Goal: Transaction & Acquisition: Purchase product/service

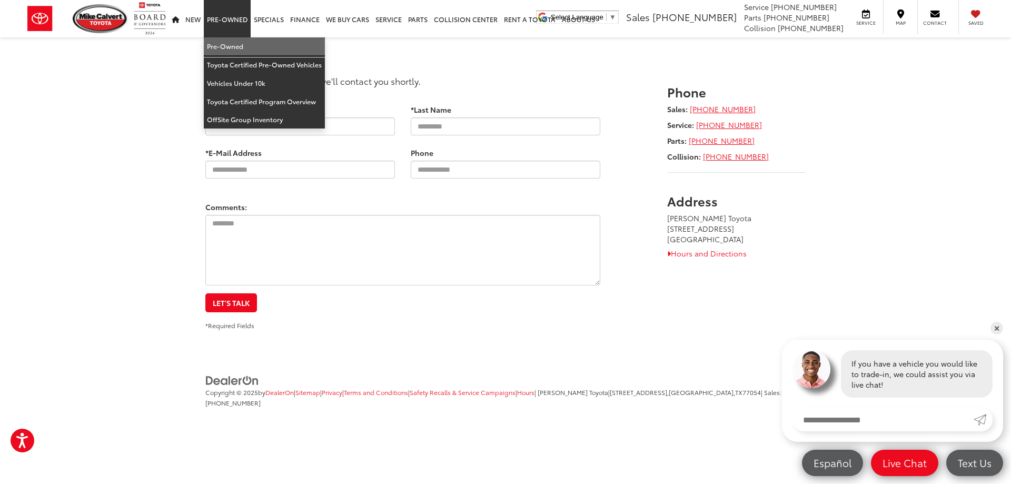
click at [234, 44] on link "Pre-Owned" at bounding box center [264, 46] width 121 height 18
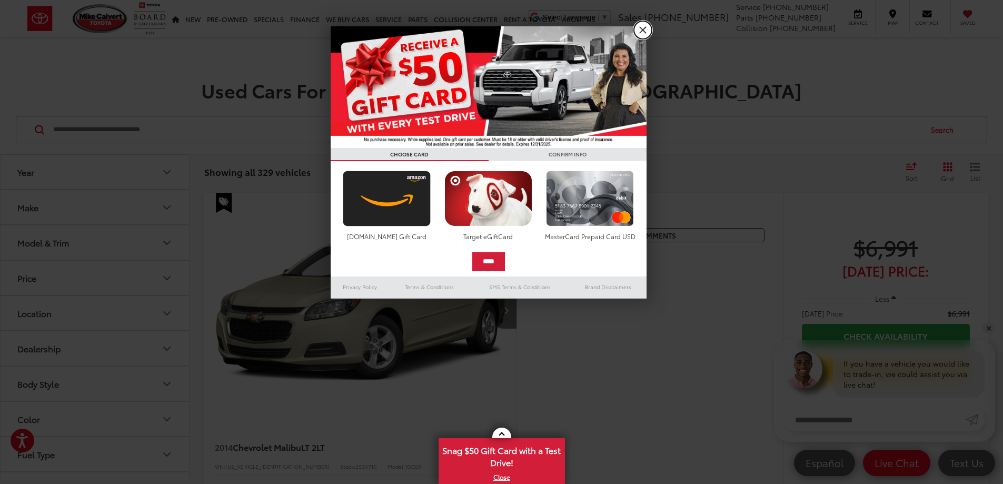
click at [641, 31] on link "X" at bounding box center [643, 30] width 18 height 18
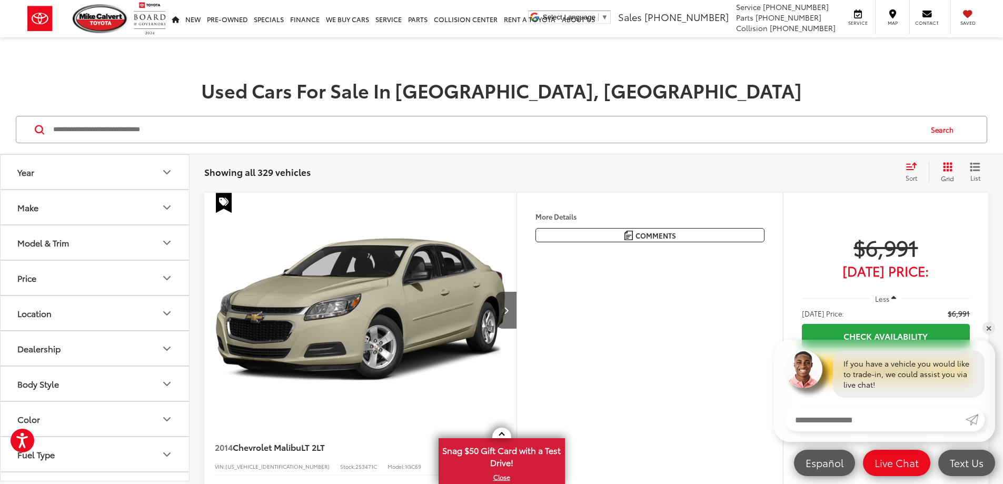
click at [161, 208] on icon "Make" at bounding box center [167, 207] width 13 height 13
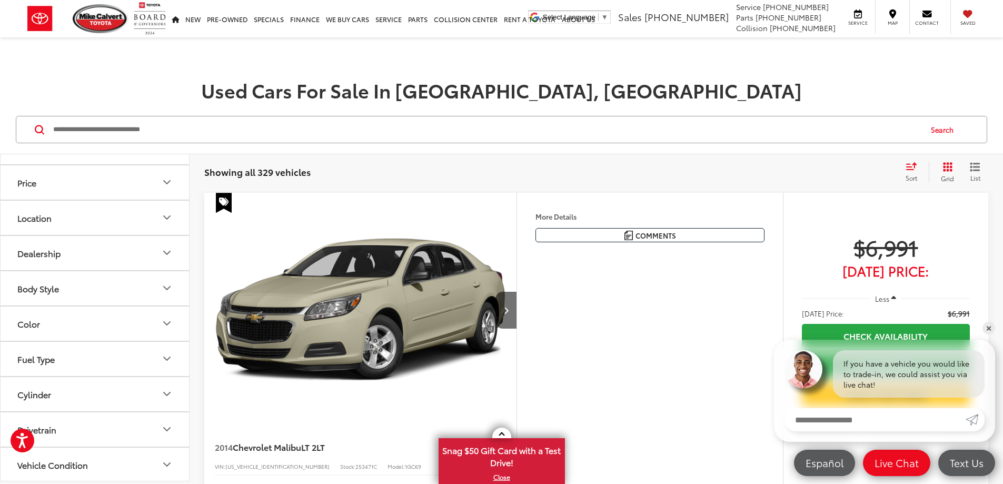
scroll to position [421, 0]
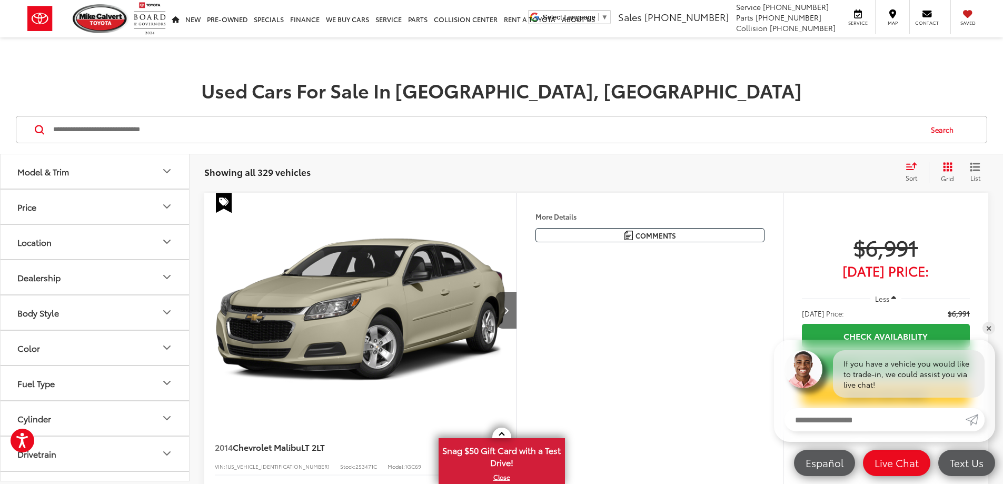
click at [142, 85] on img at bounding box center [142, 85] width 0 height 0
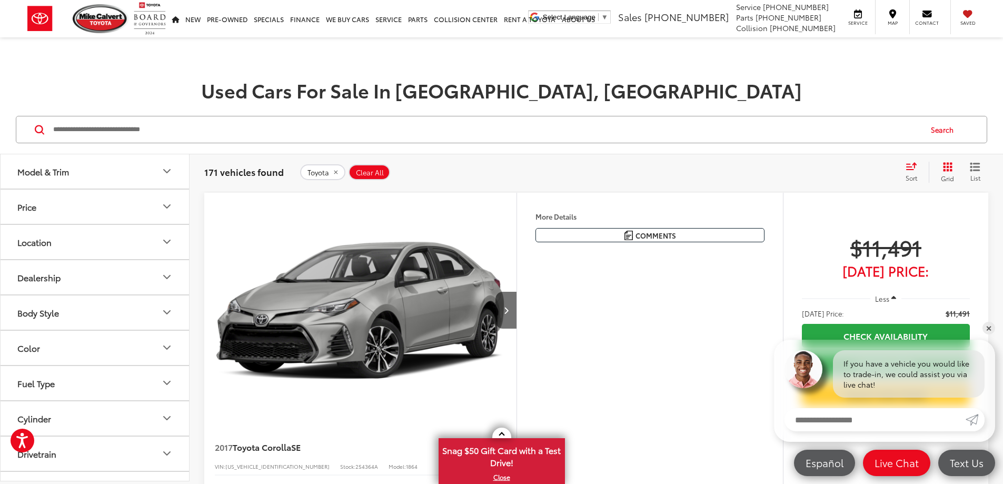
click at [911, 169] on icon "Select sort value" at bounding box center [911, 166] width 12 height 8
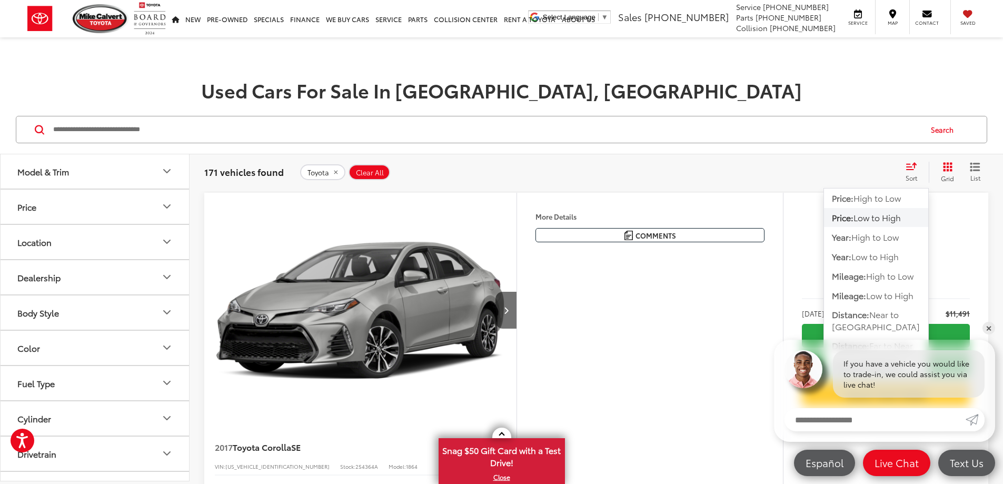
click at [892, 217] on span "Low to High" at bounding box center [876, 217] width 47 height 12
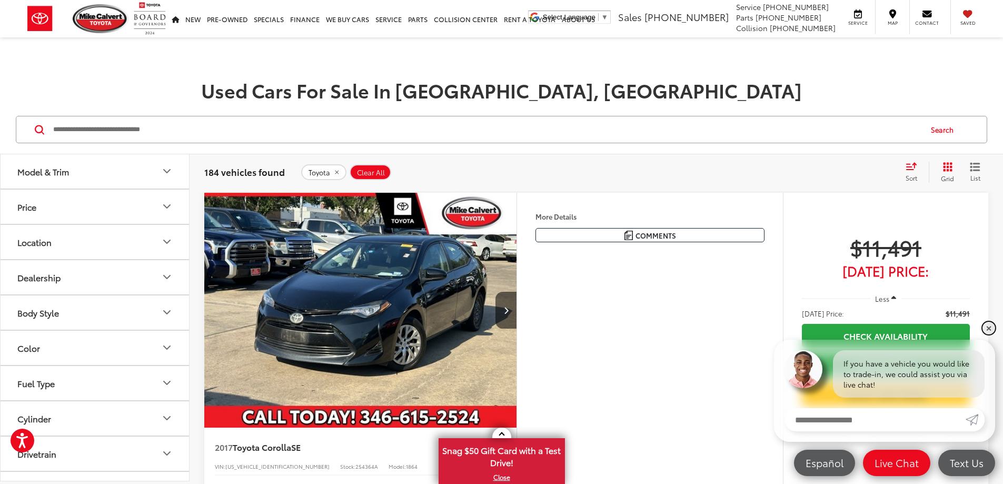
click at [991, 328] on link "✕" at bounding box center [988, 328] width 13 height 13
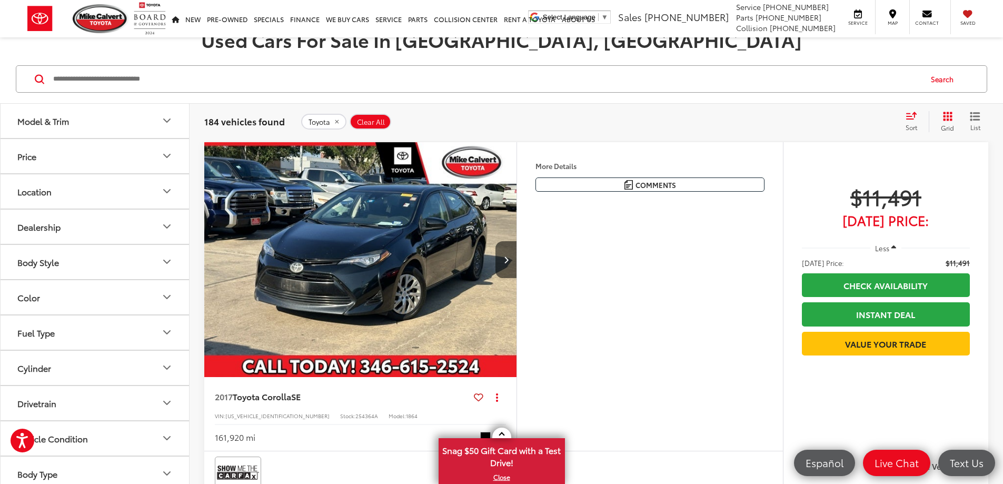
scroll to position [105, 0]
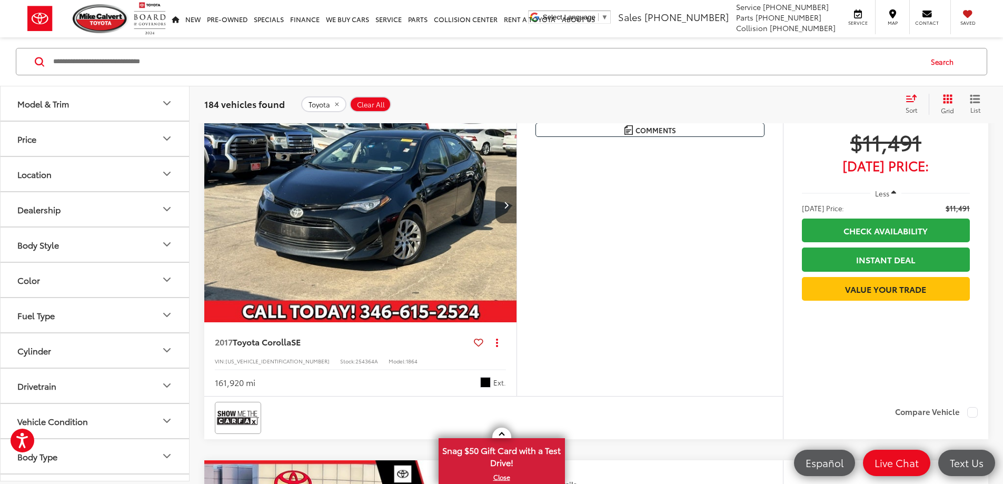
click at [508, 208] on icon "Next image" at bounding box center [506, 204] width 5 height 7
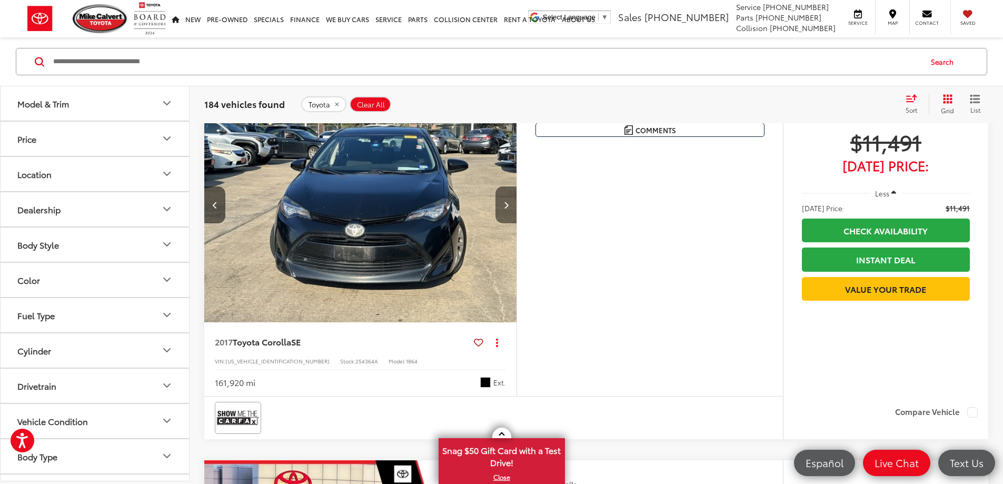
click at [508, 208] on icon "Next image" at bounding box center [506, 204] width 5 height 7
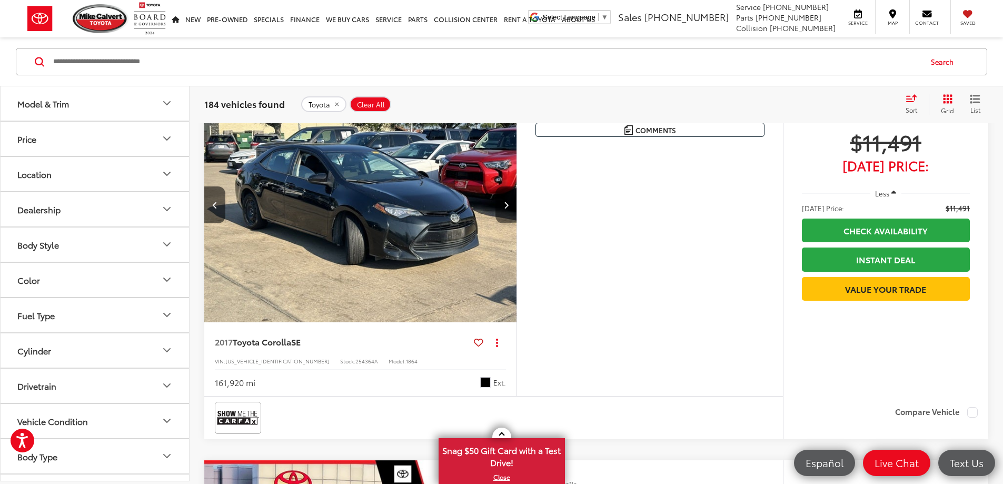
click at [508, 208] on icon "Next image" at bounding box center [506, 204] width 5 height 7
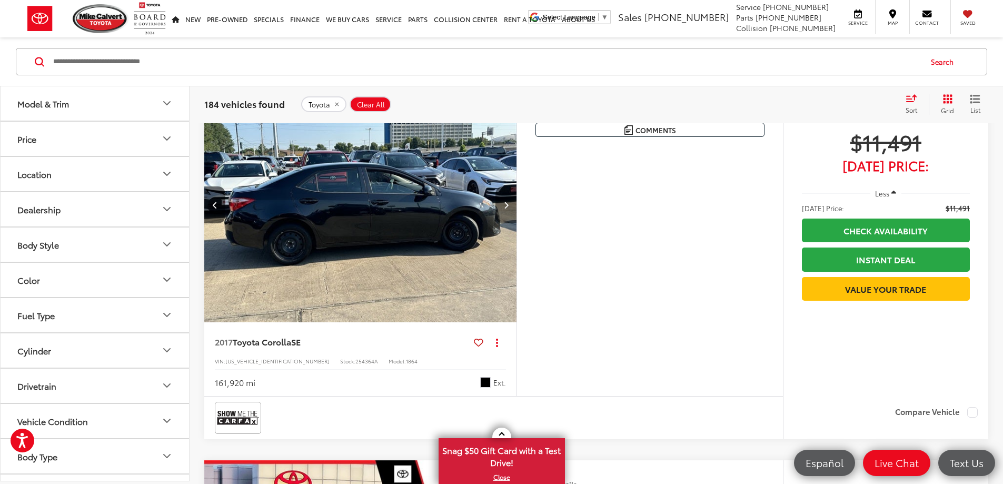
click at [508, 208] on icon "Next image" at bounding box center [506, 204] width 5 height 7
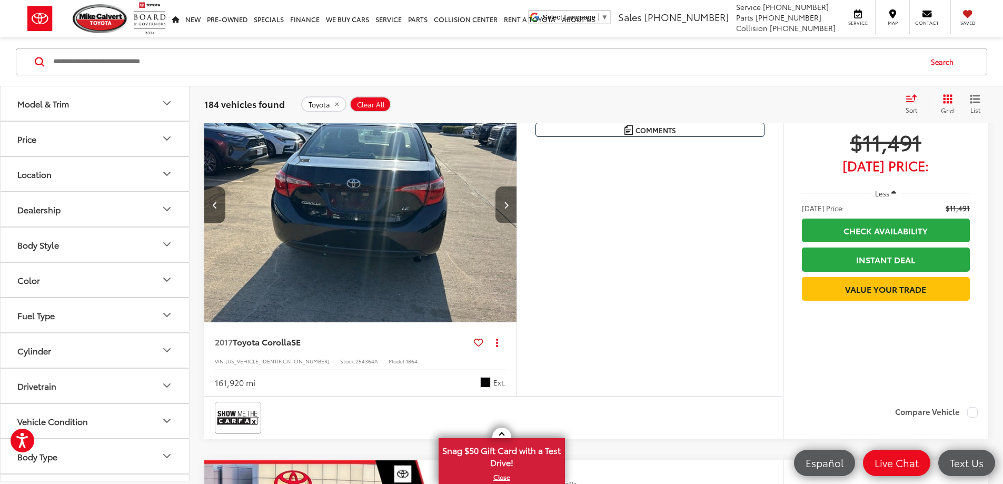
click at [508, 208] on icon "Next image" at bounding box center [506, 204] width 5 height 7
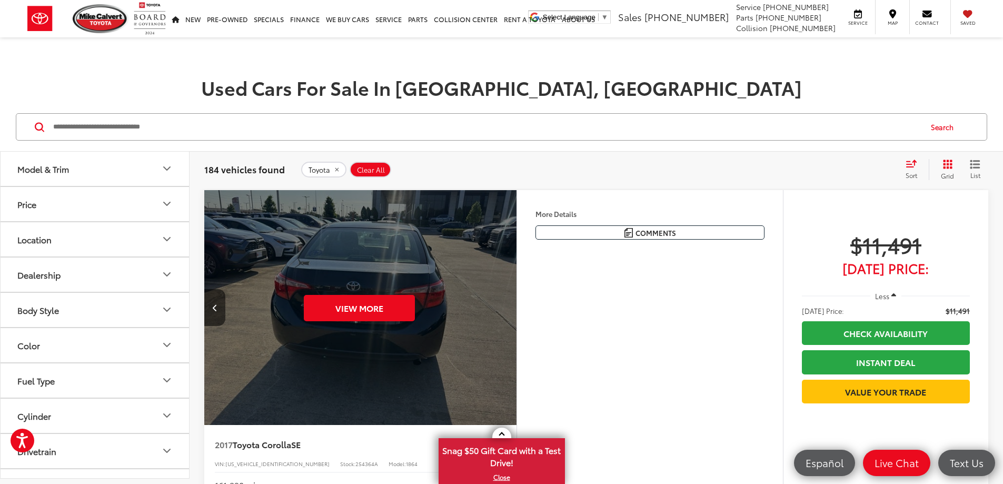
scroll to position [0, 0]
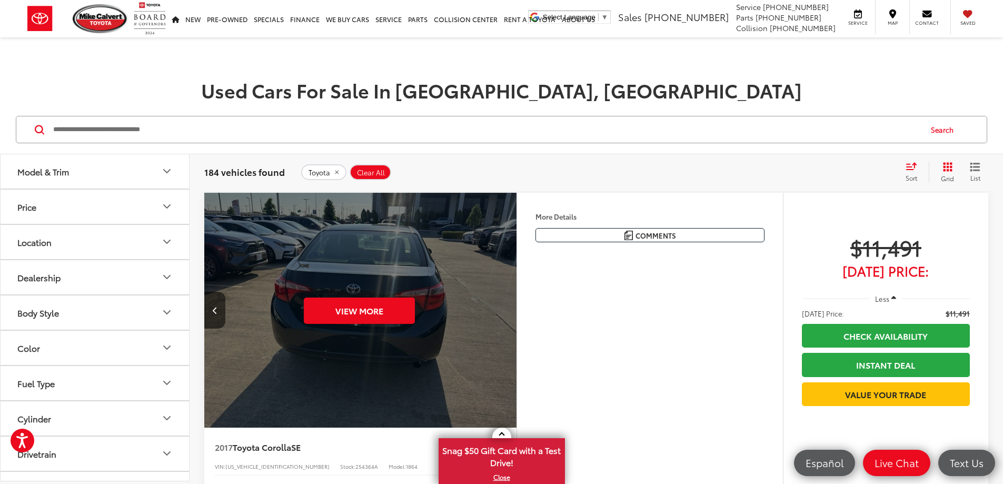
click at [0, 0] on button "More..." at bounding box center [0, 0] width 0 height 0
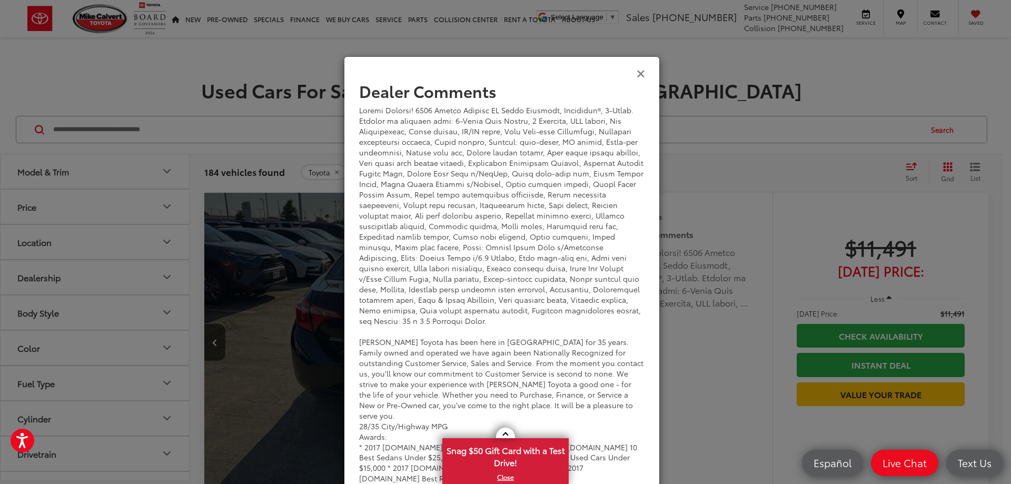
click at [641, 74] on icon "Close" at bounding box center [640, 72] width 8 height 11
